Goal: Information Seeking & Learning: Learn about a topic

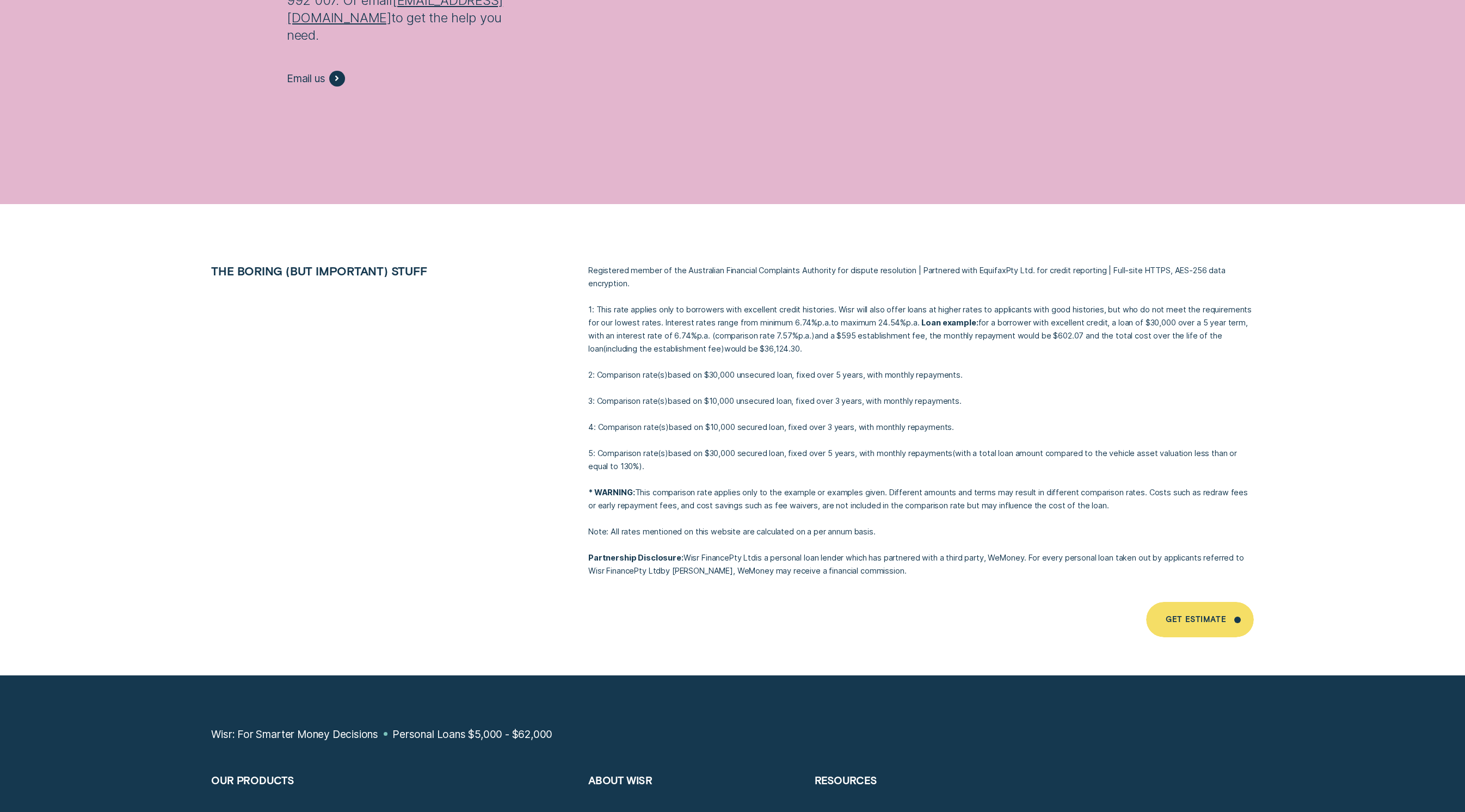
scroll to position [8530, 0]
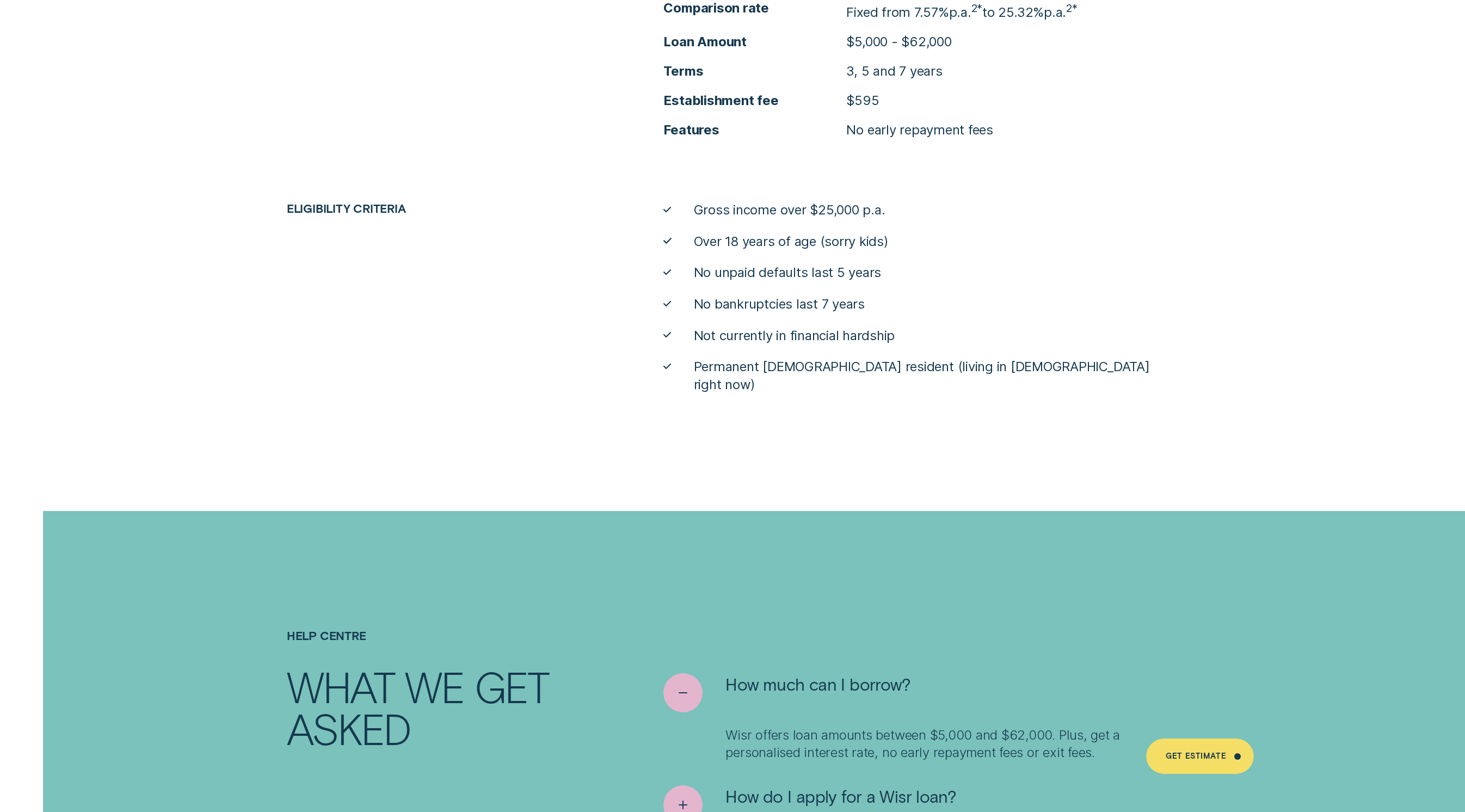
scroll to position [7166, 0]
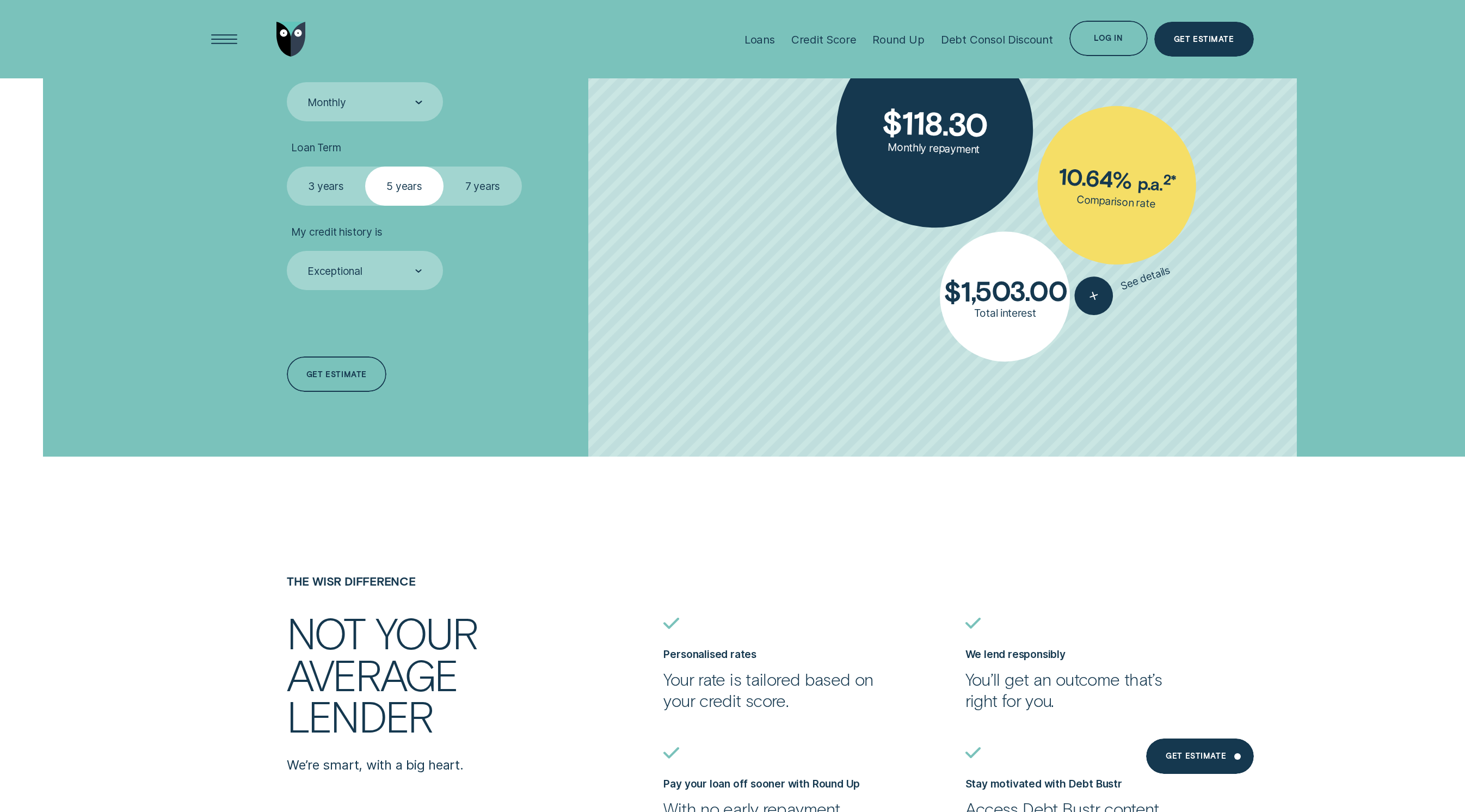
scroll to position [3251, 0]
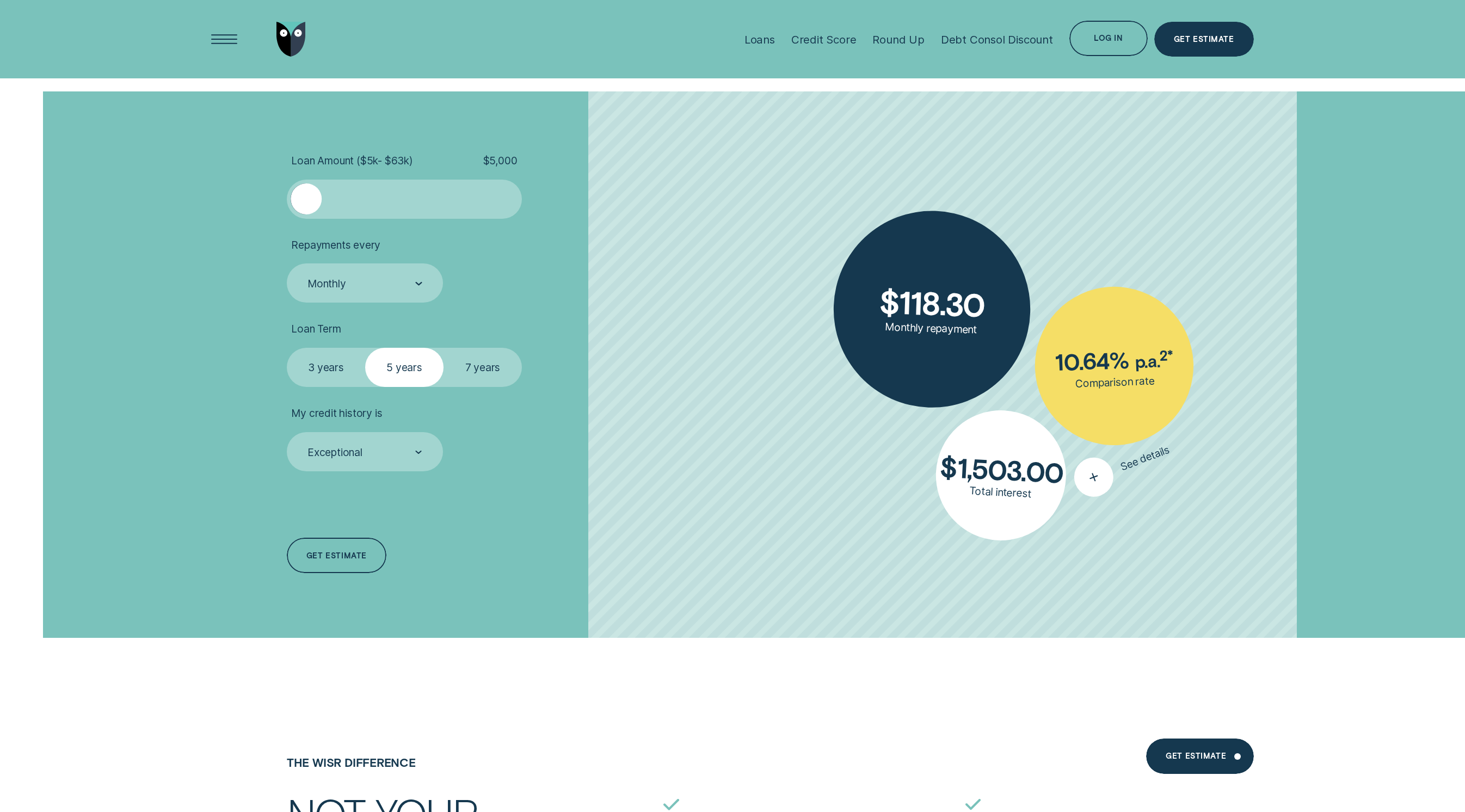
click at [1091, 478] on icon "button" at bounding box center [1094, 477] width 24 height 22
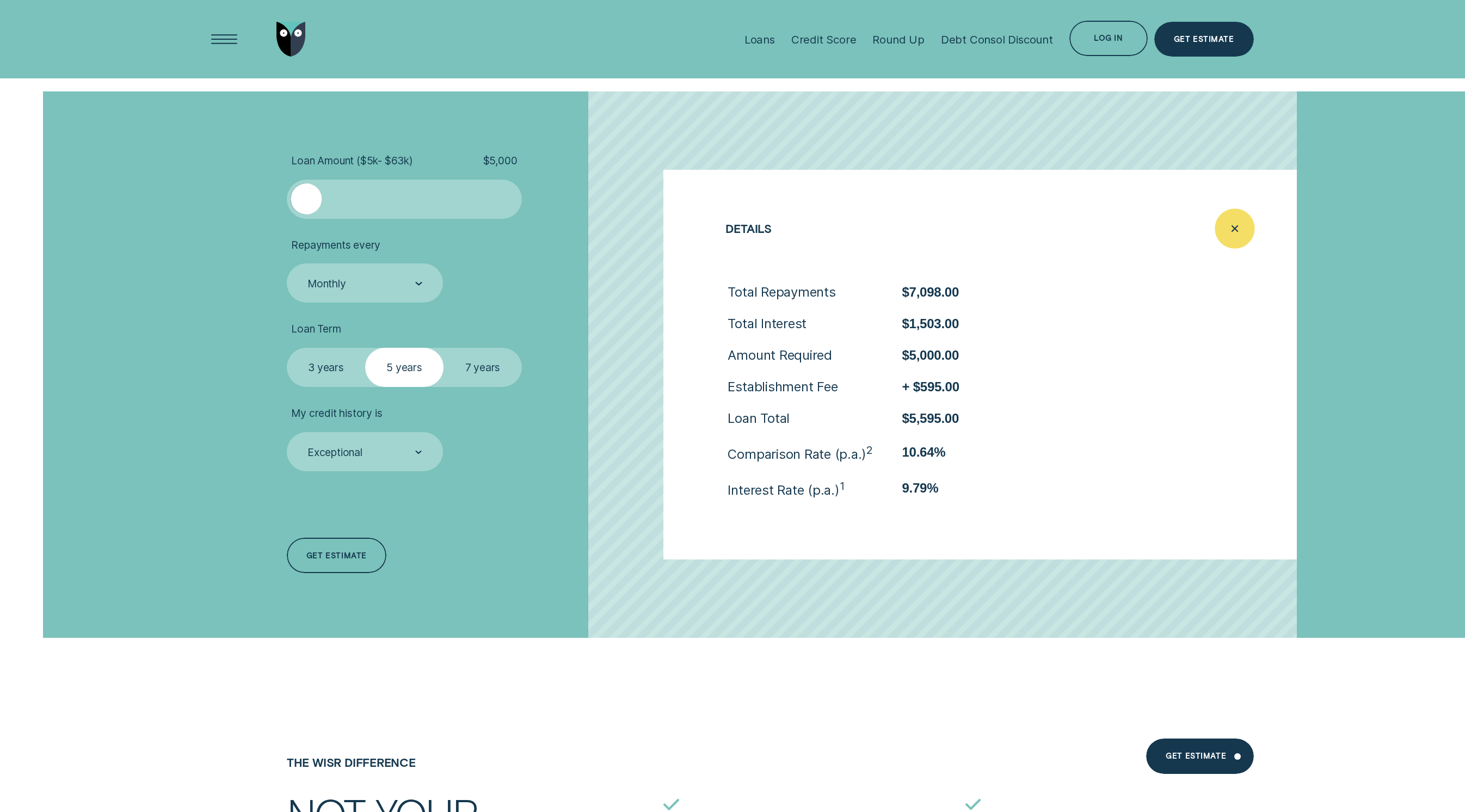
click at [1241, 225] on icon "Close loan details" at bounding box center [1234, 229] width 20 height 17
